Goal: Information Seeking & Learning: Learn about a topic

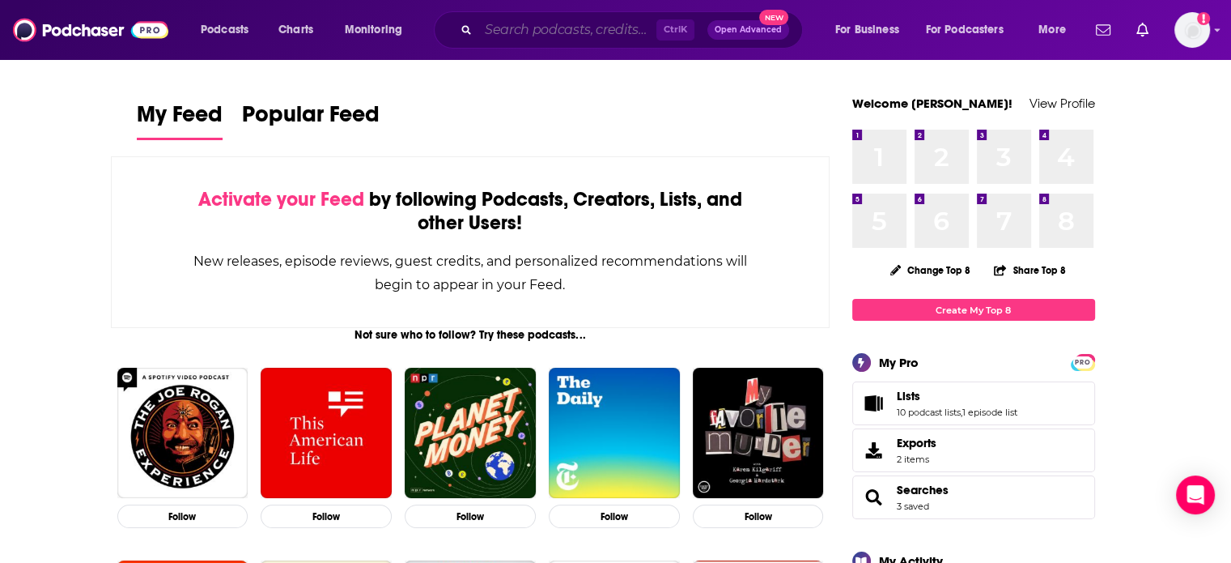
click at [489, 38] on input "Search podcasts, credits, & more..." at bounding box center [567, 30] width 178 height 26
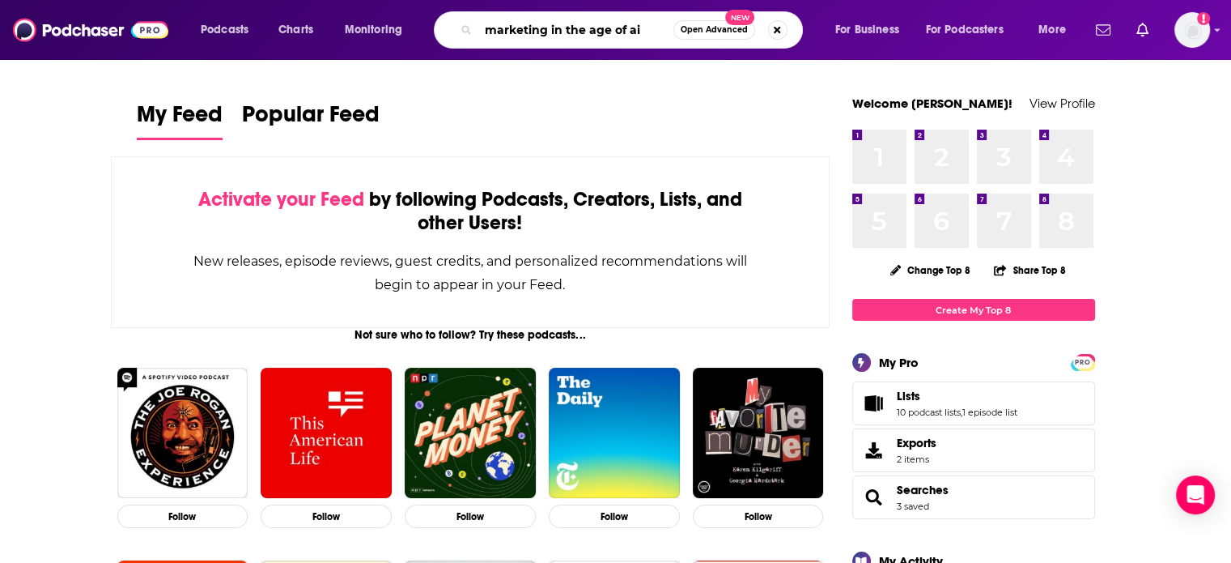
type input "marketing in the age of ai"
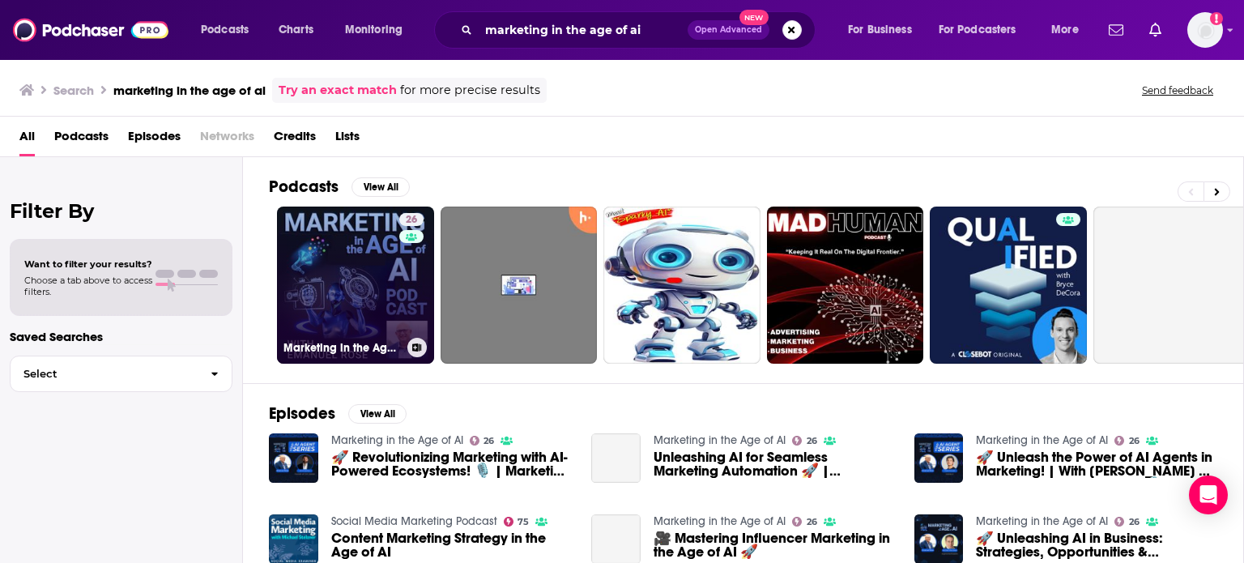
click at [377, 297] on link "26 Marketing in the Age of AI" at bounding box center [355, 284] width 157 height 157
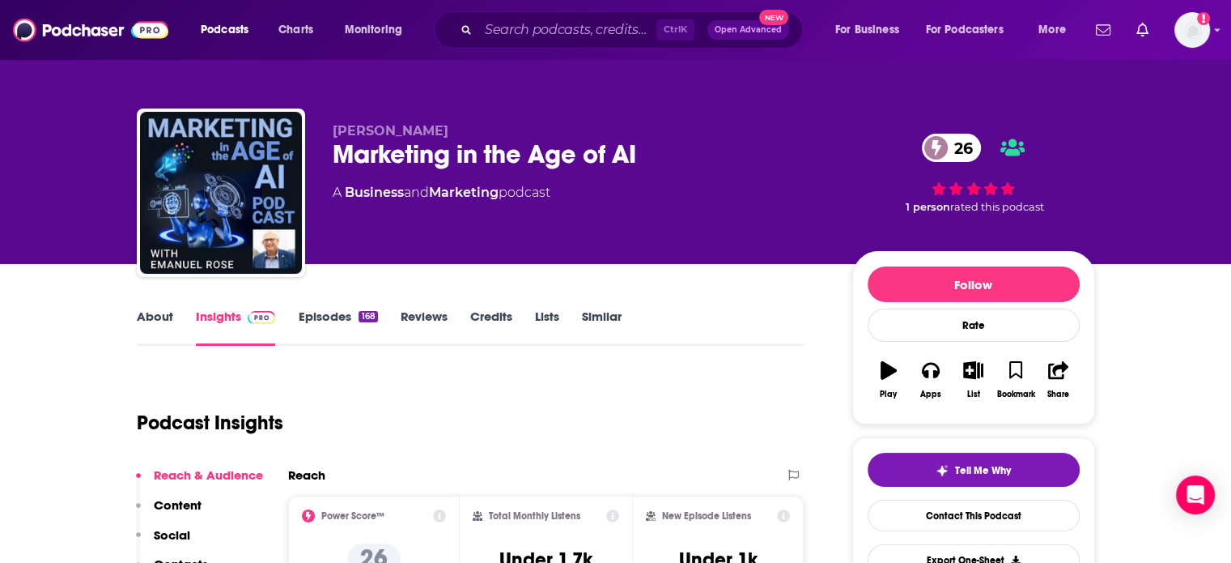
scroll to position [162, 0]
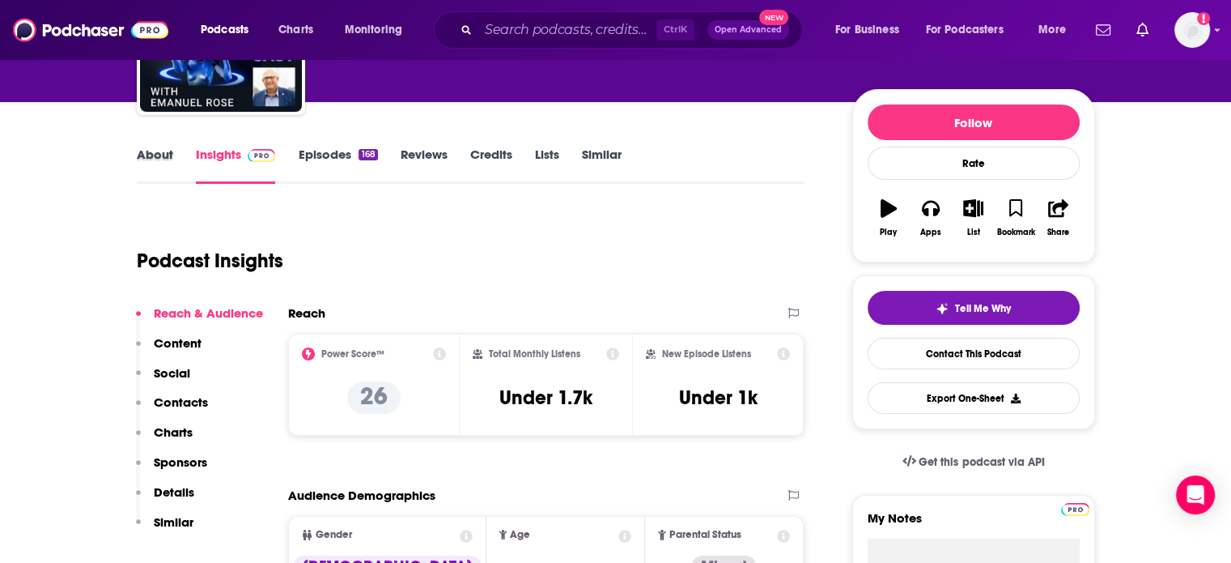
click at [173, 166] on div "About" at bounding box center [166, 165] width 59 height 37
click at [160, 155] on link "About" at bounding box center [155, 165] width 36 height 37
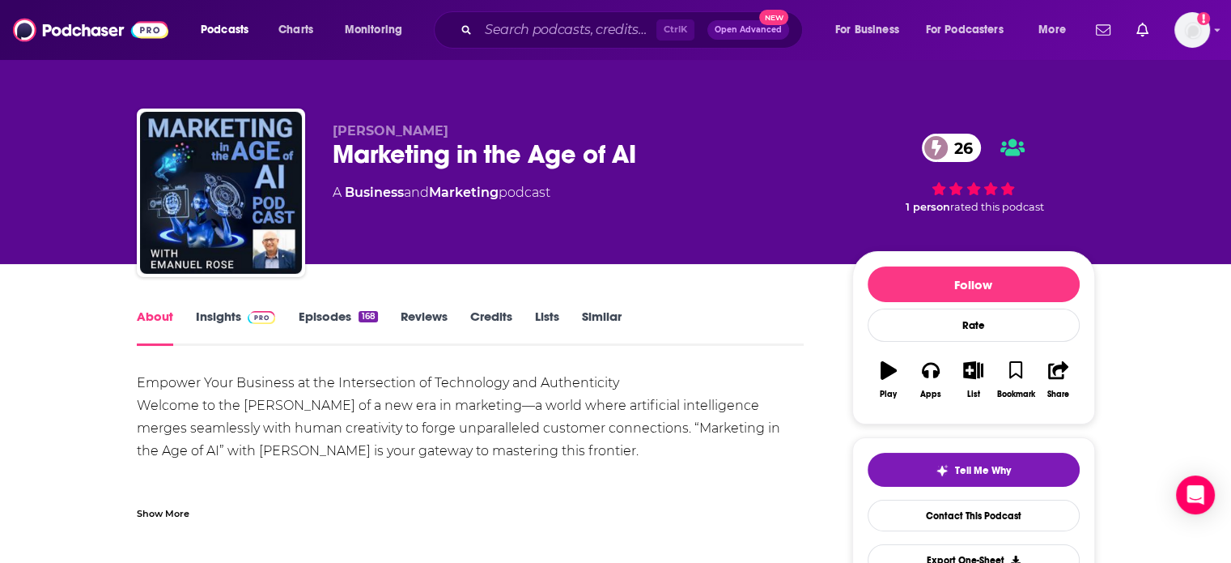
click at [235, 330] on link "Insights" at bounding box center [236, 326] width 80 height 37
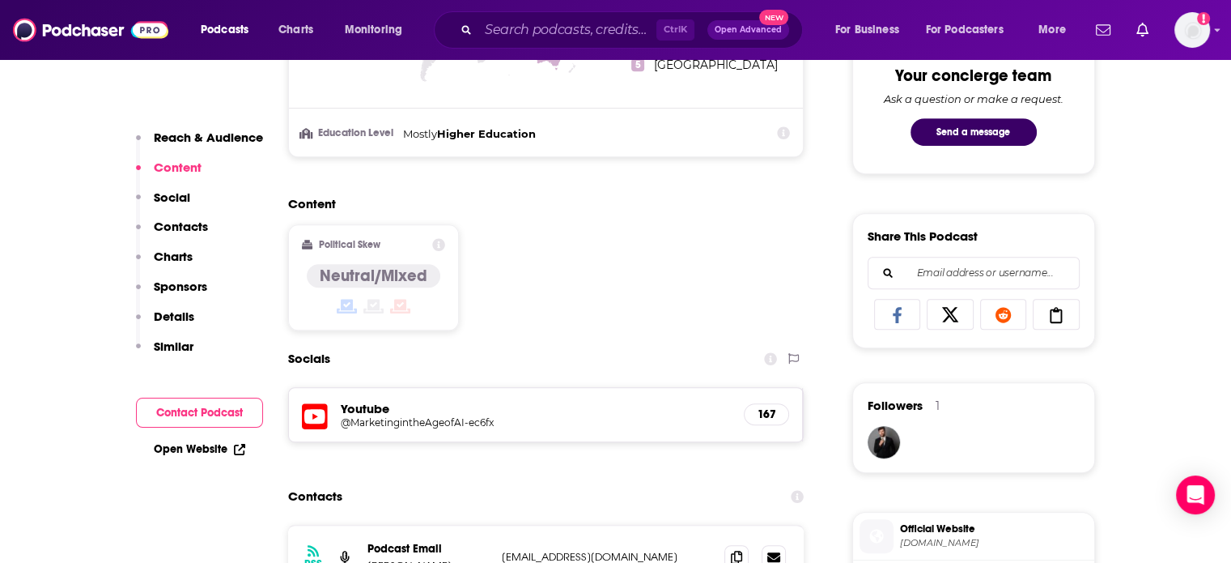
scroll to position [891, 0]
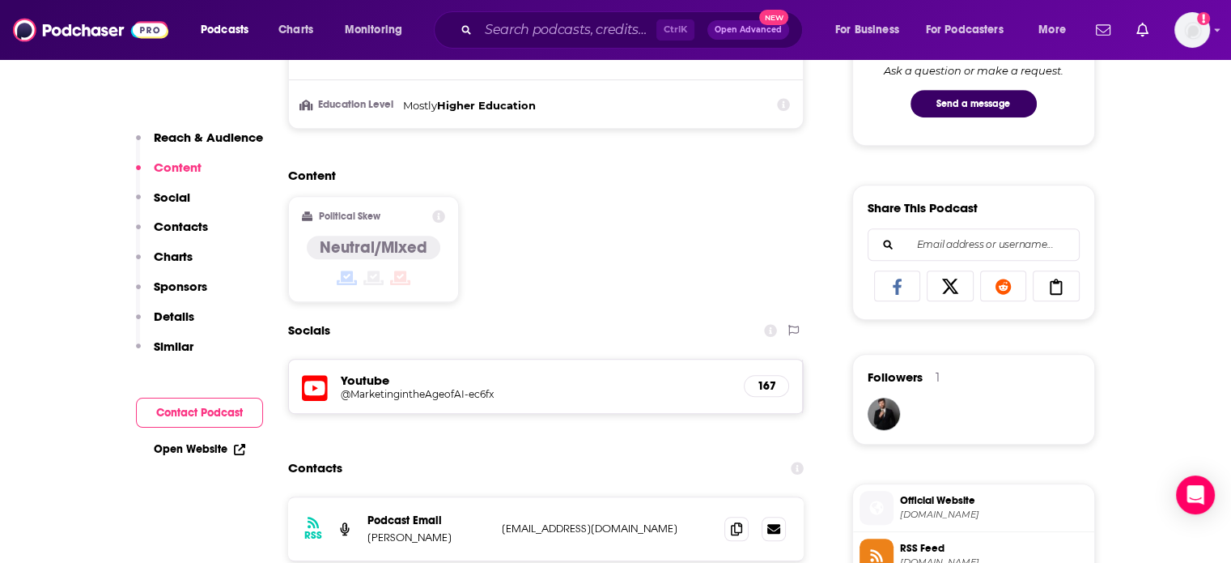
click at [432, 389] on h5 "@MarketingintheAgeofAI-ec6fx" at bounding box center [470, 394] width 259 height 12
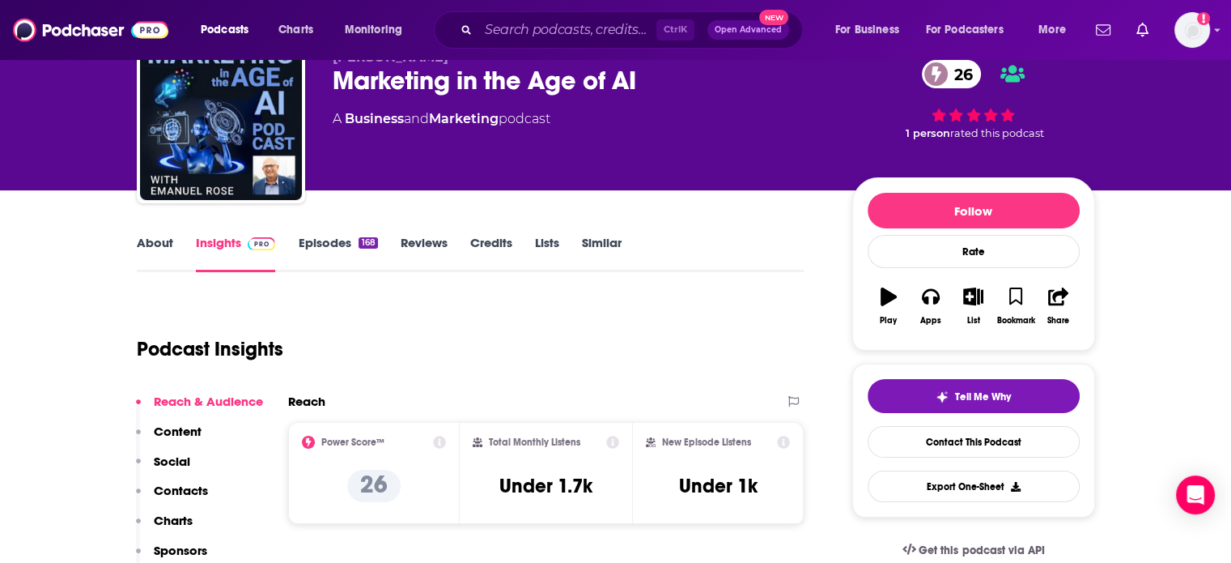
scroll to position [81, 0]
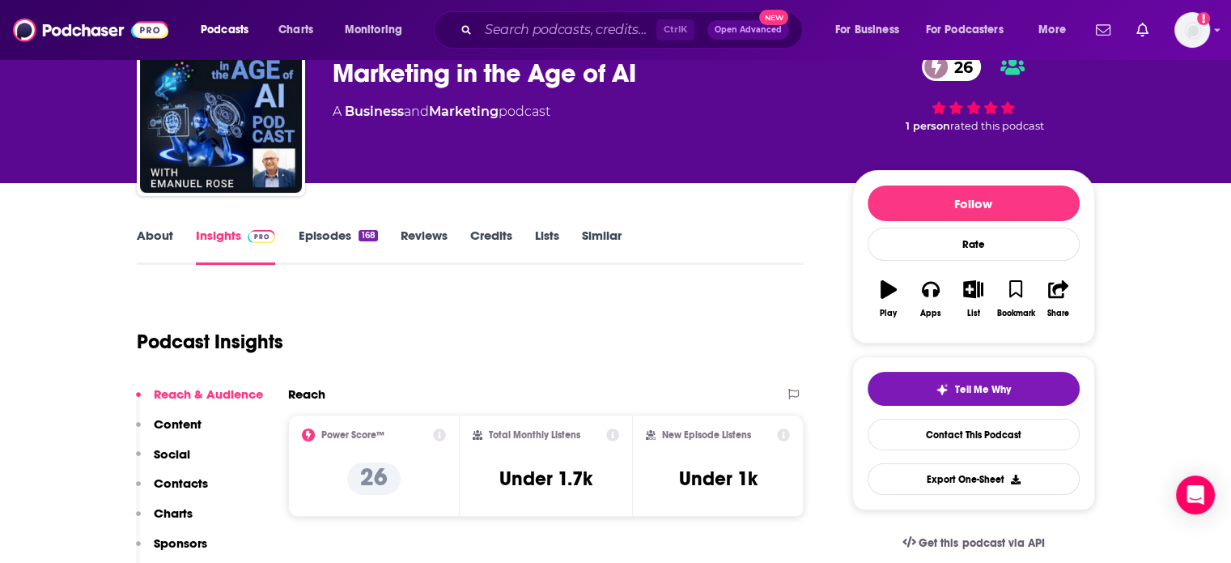
click at [344, 249] on link "Episodes 168" at bounding box center [337, 246] width 79 height 37
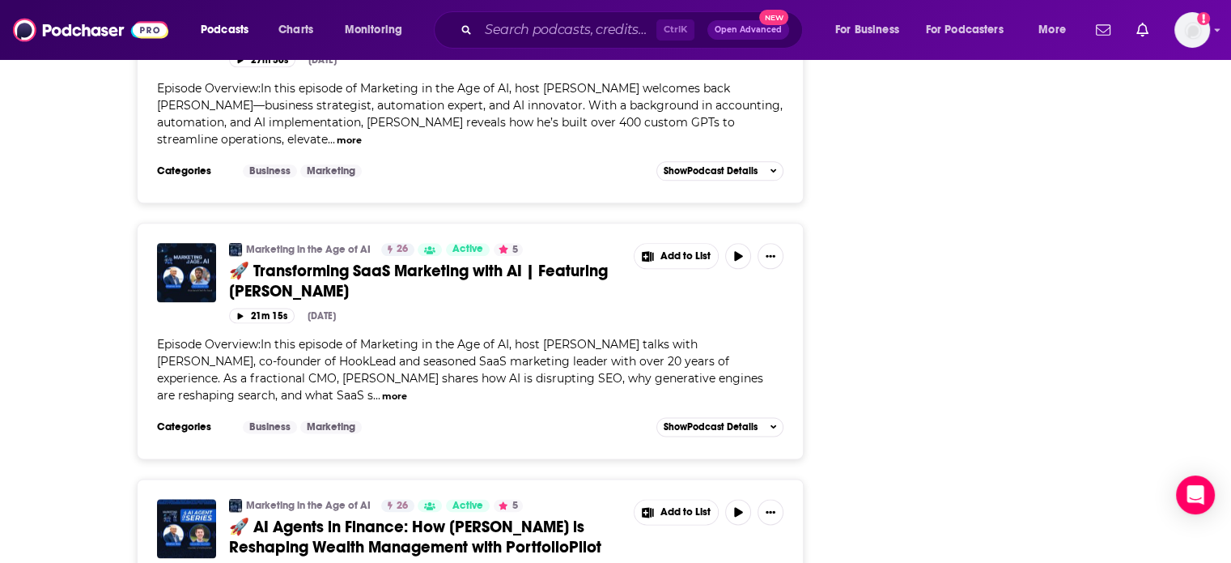
scroll to position [2024, 0]
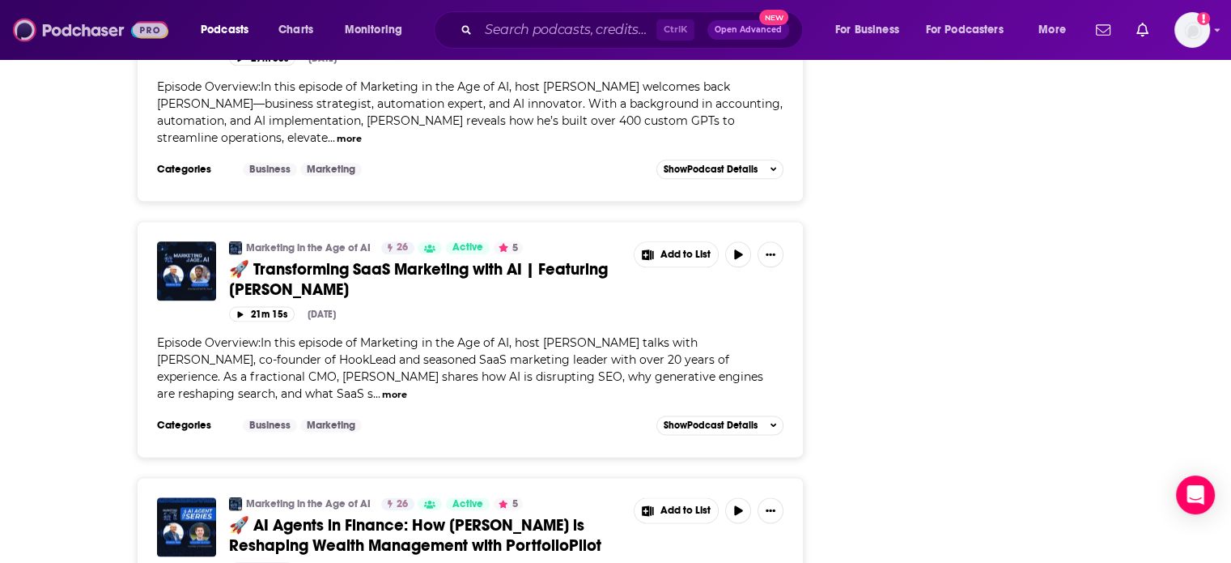
click at [101, 38] on img at bounding box center [90, 30] width 155 height 31
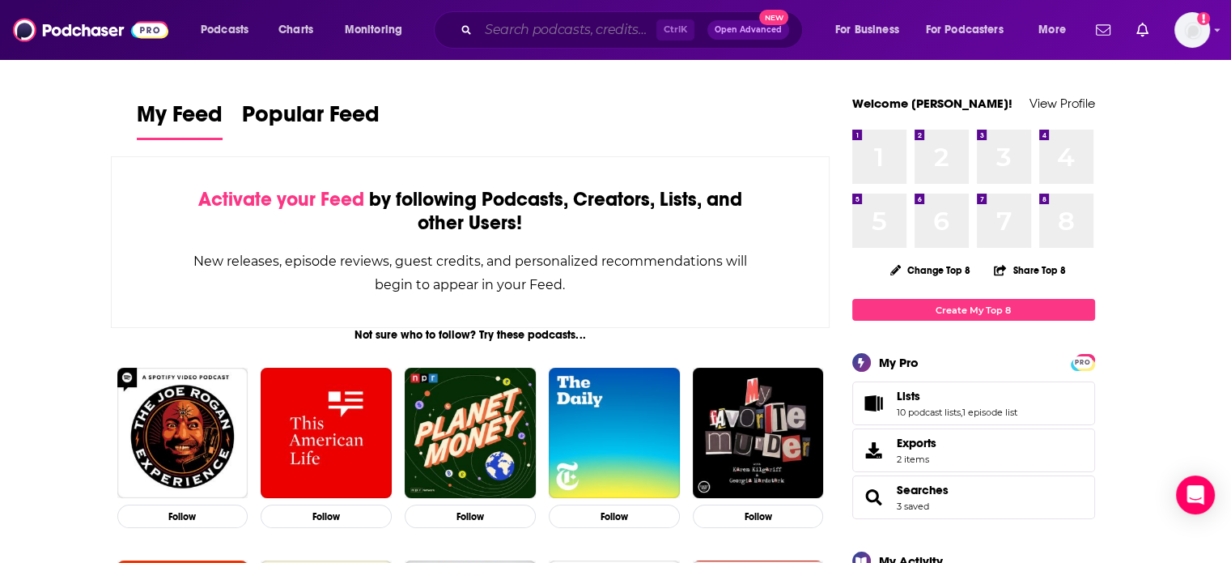
click at [635, 38] on input "Search podcasts, credits, & more..." at bounding box center [567, 30] width 178 height 26
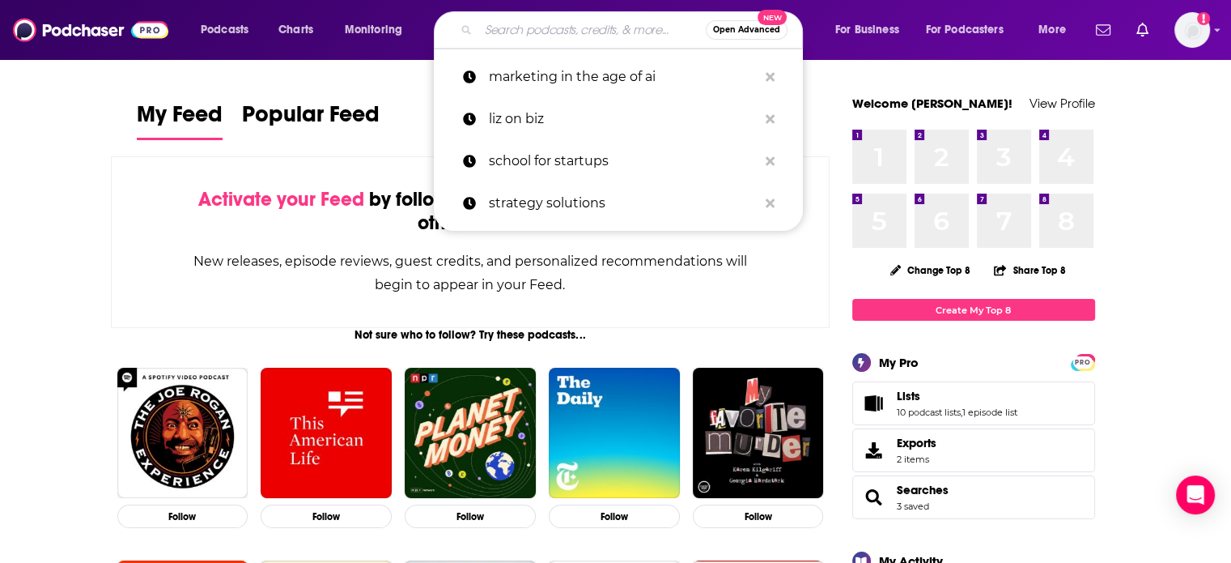
paste input "Building the Biz"
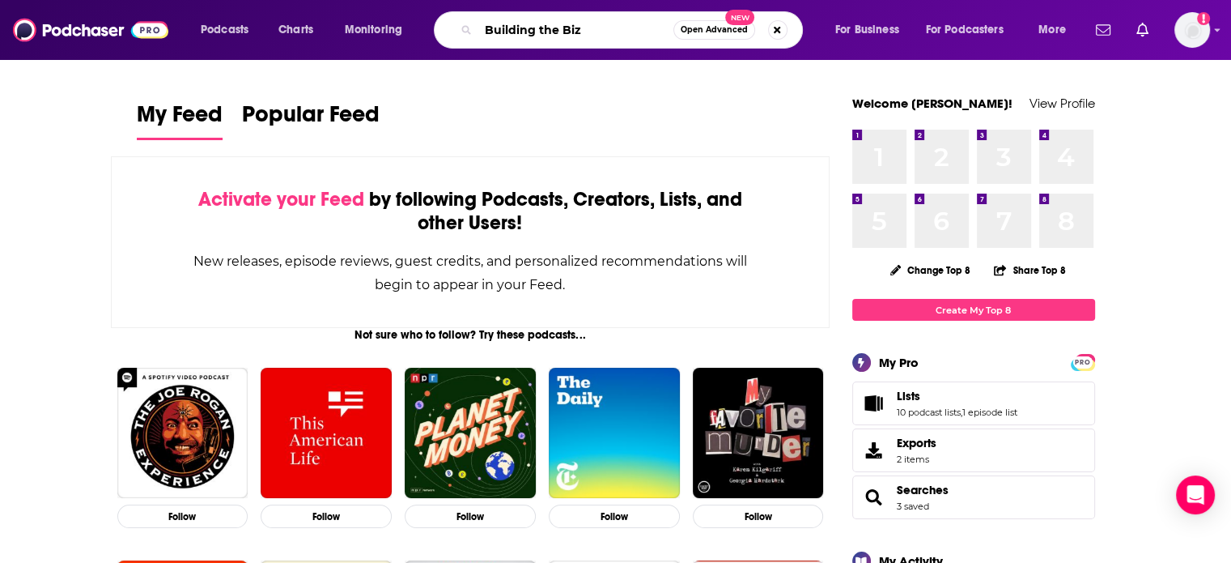
type input "Building the Biz"
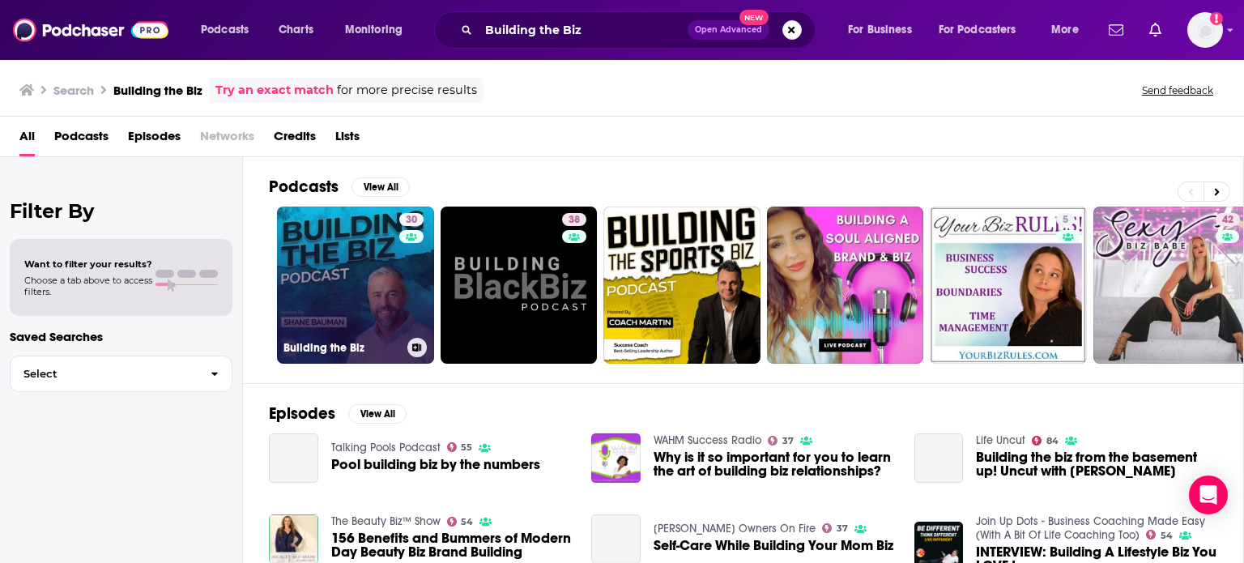
click at [332, 311] on link "30 Building the Biz" at bounding box center [355, 284] width 157 height 157
